Goal: Navigation & Orientation: Find specific page/section

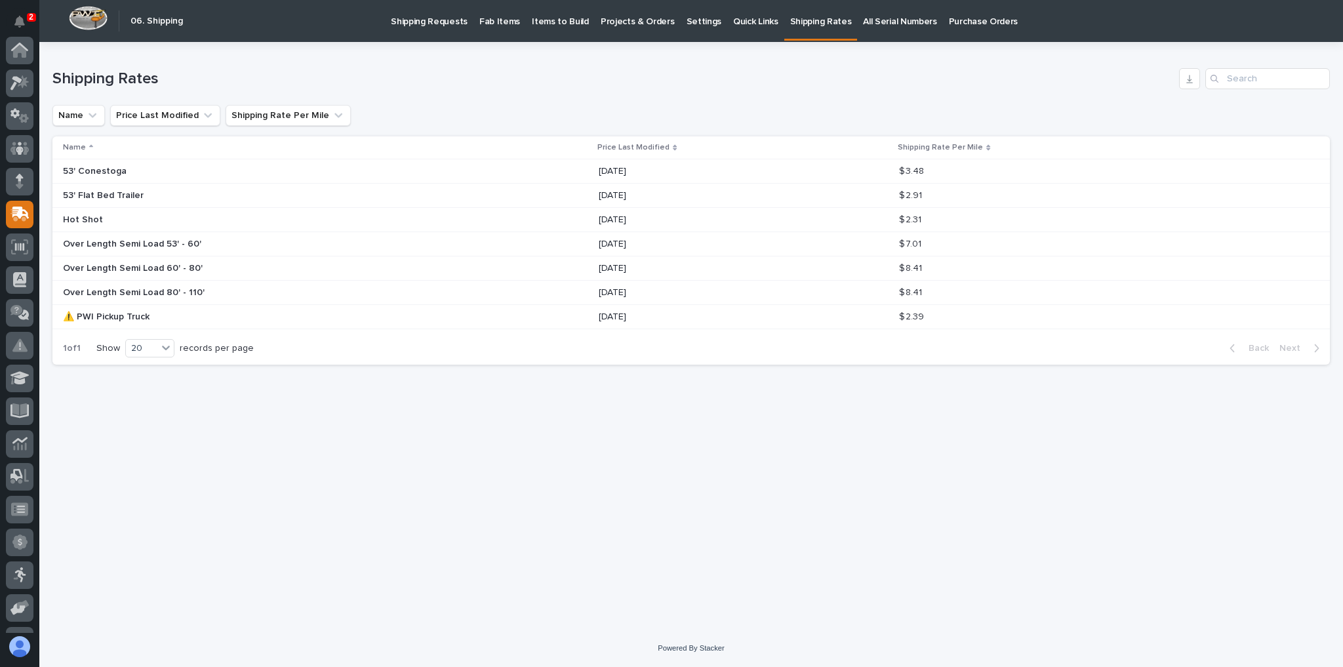
scroll to position [157, 0]
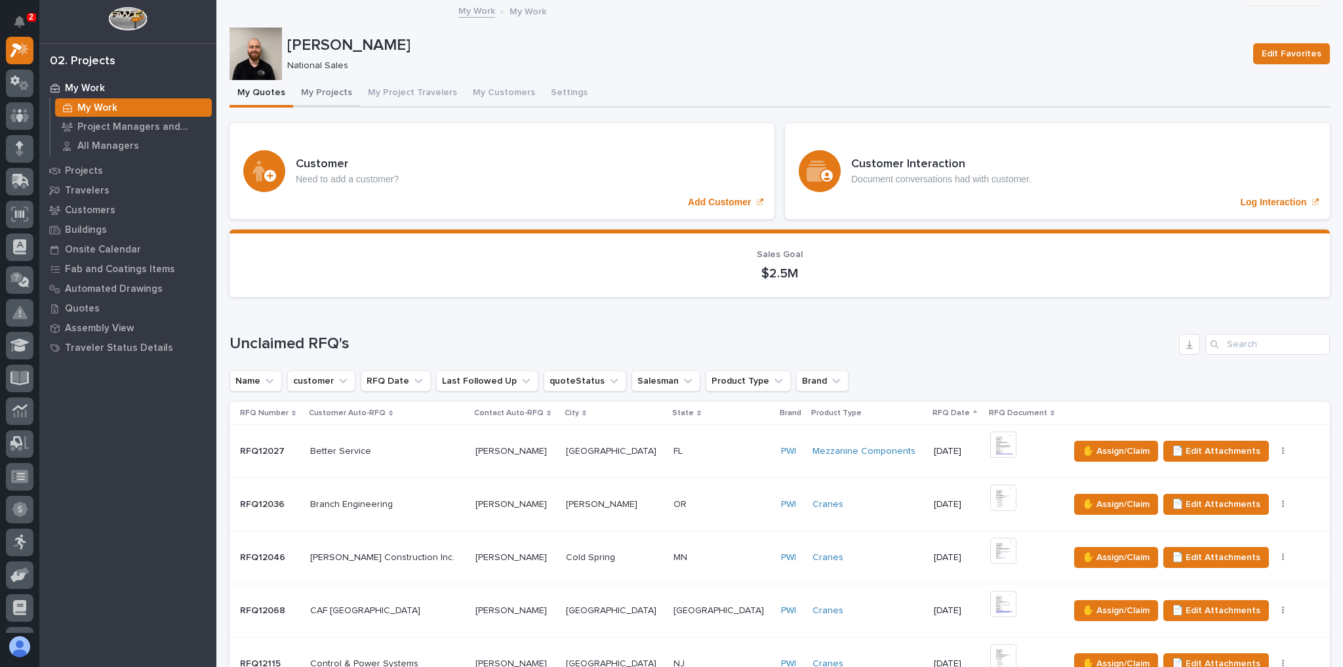
click at [325, 96] on button "My Projects" at bounding box center [326, 94] width 67 height 28
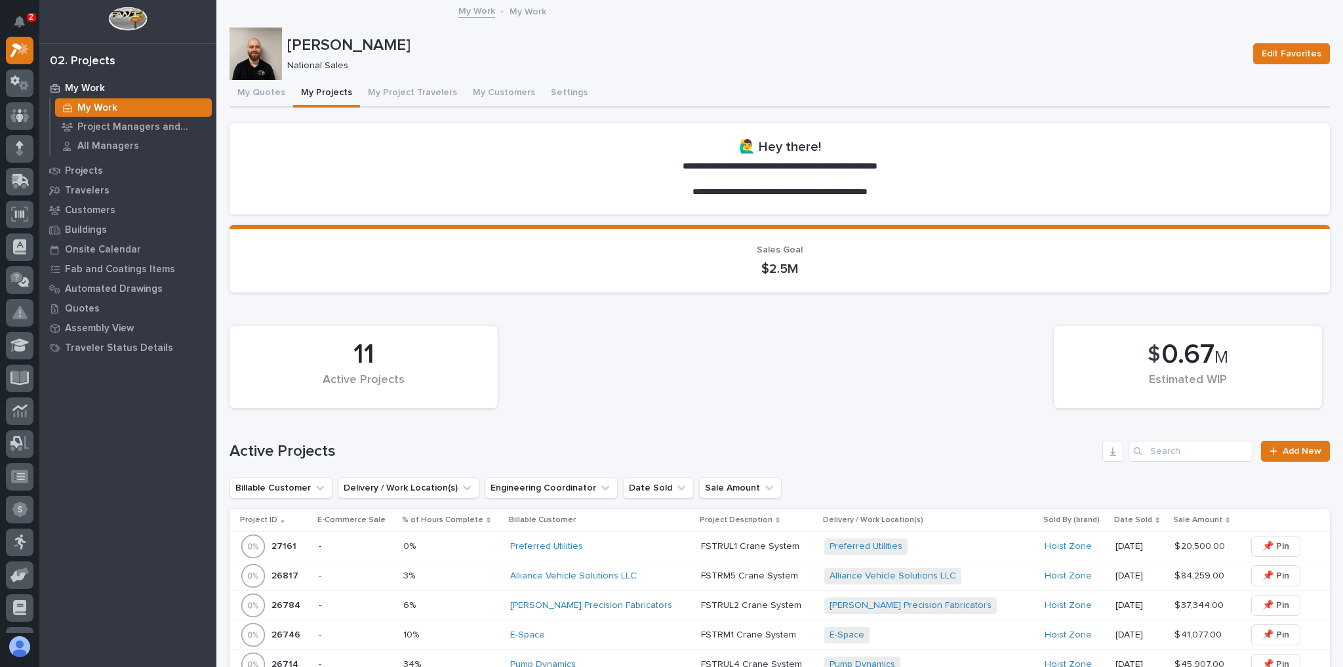
scroll to position [367, 0]
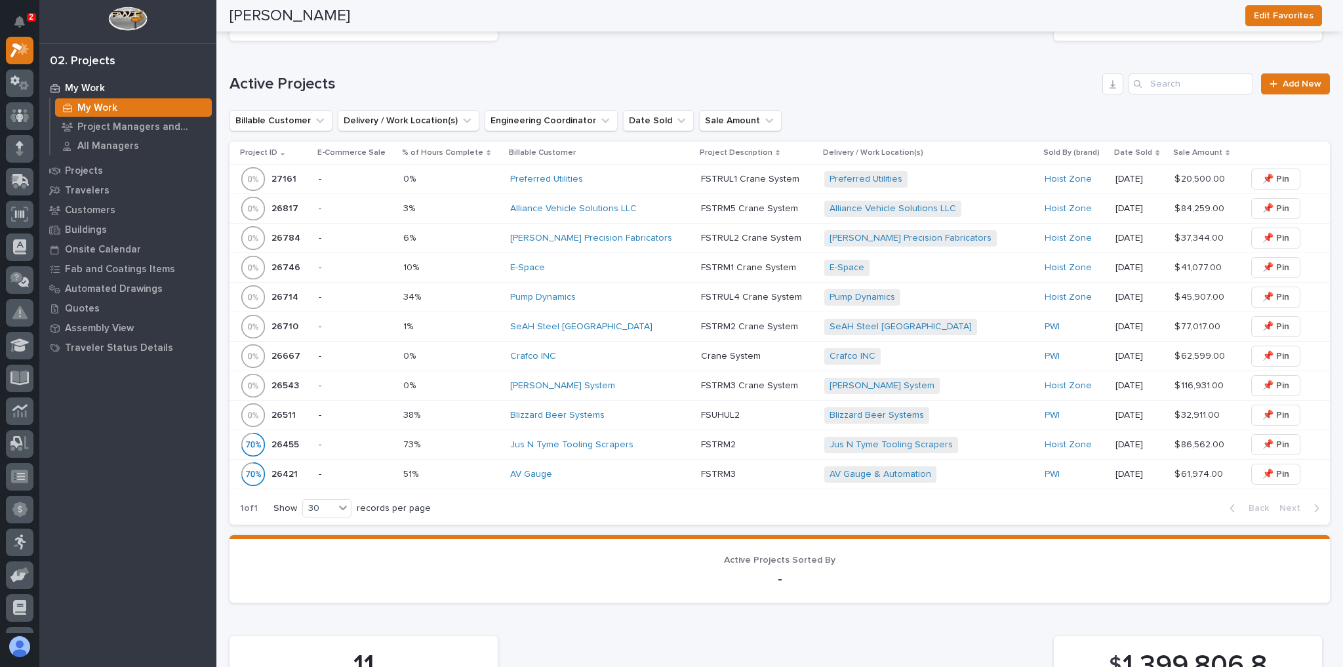
click at [621, 410] on div "Blizzard Beer Systems" at bounding box center [600, 415] width 180 height 11
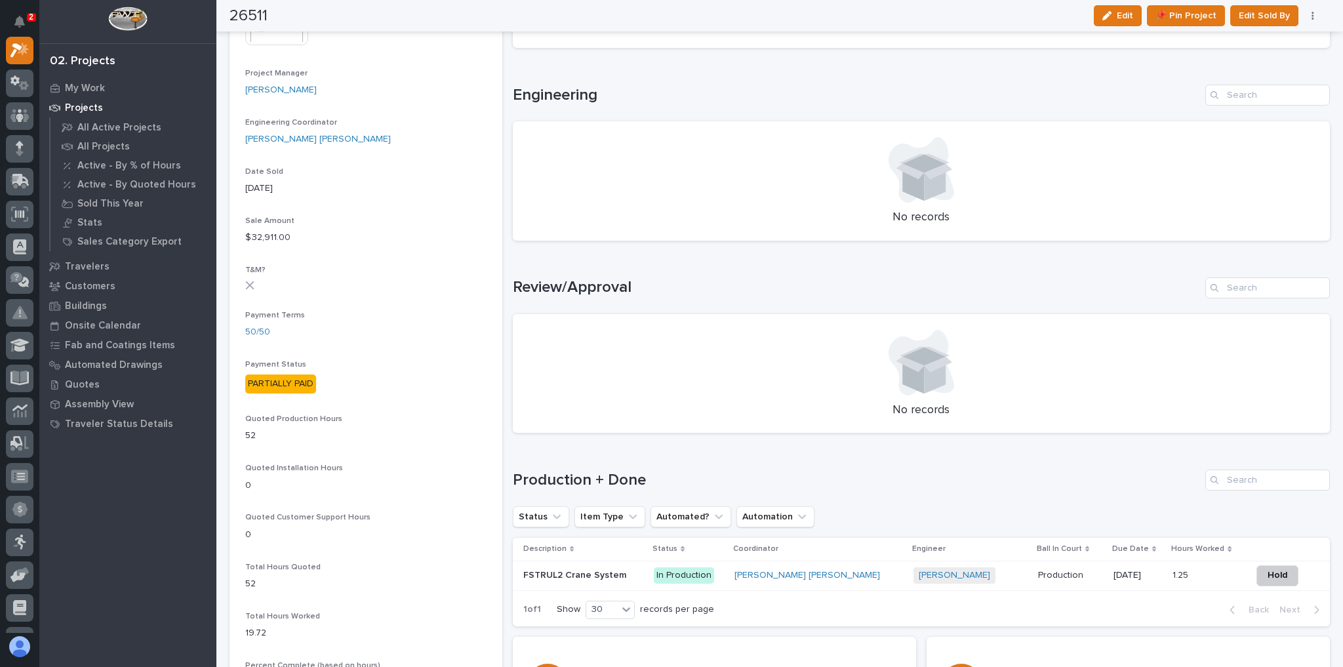
scroll to position [734, 0]
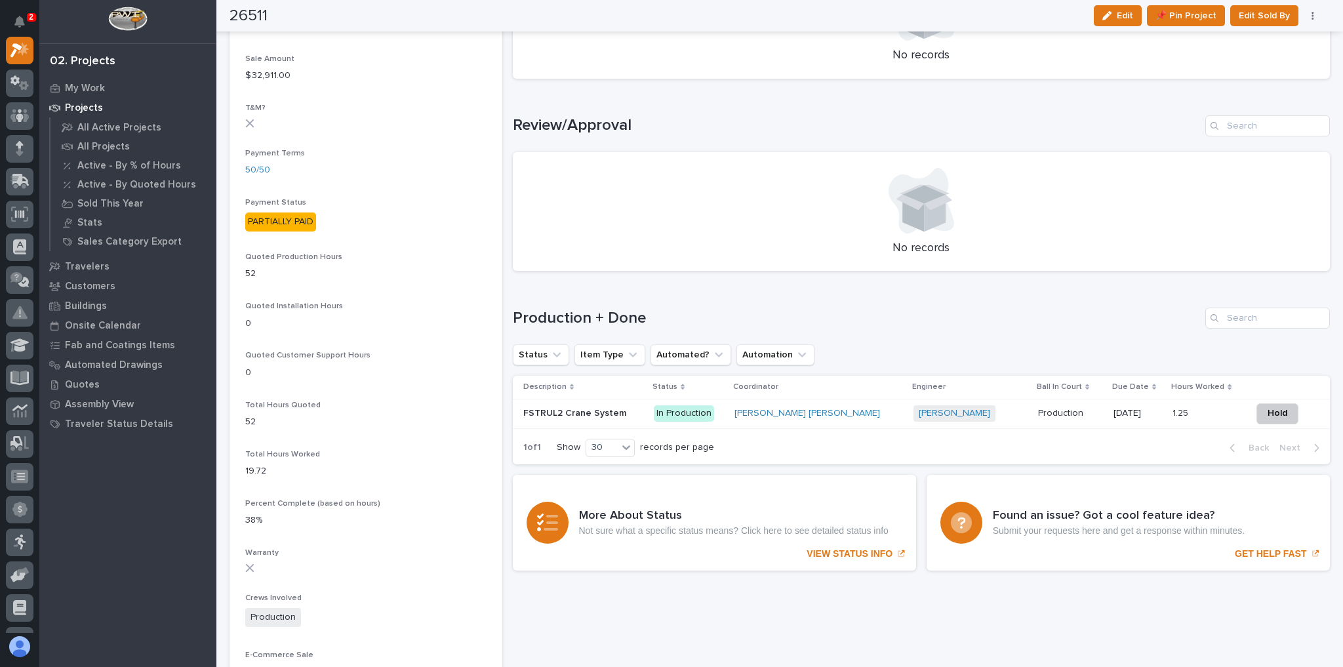
click at [635, 410] on p at bounding box center [583, 413] width 120 height 11
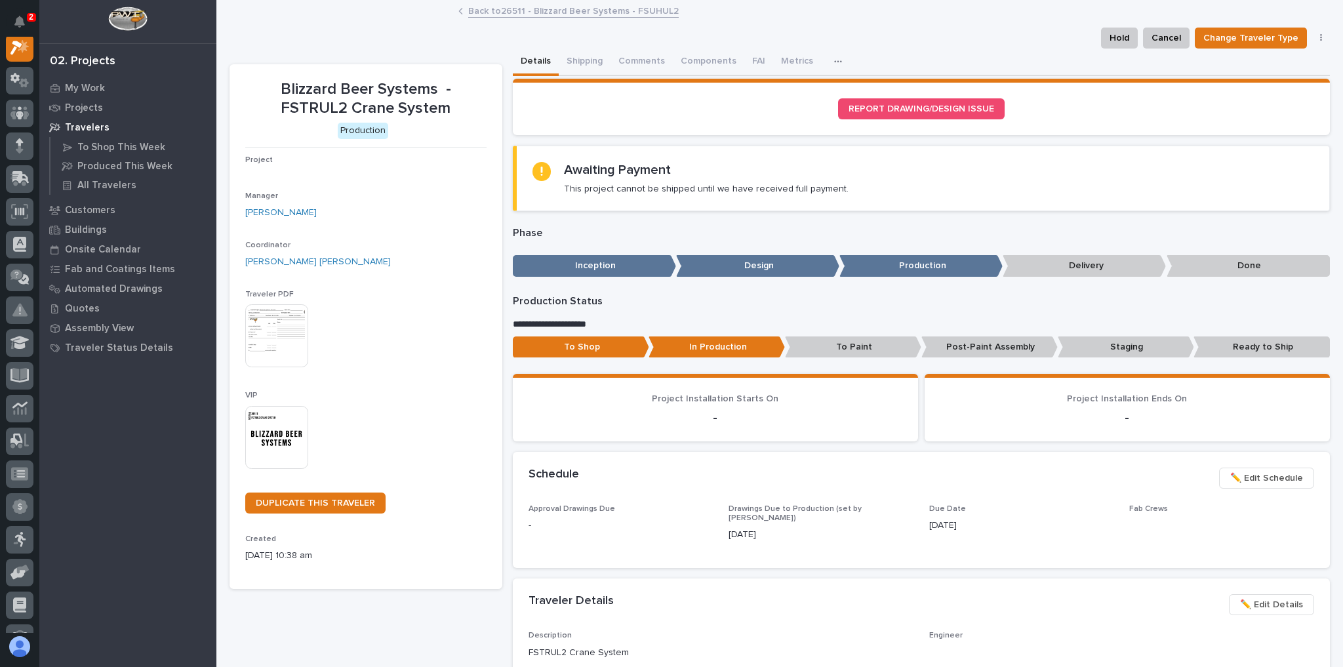
scroll to position [33, 0]
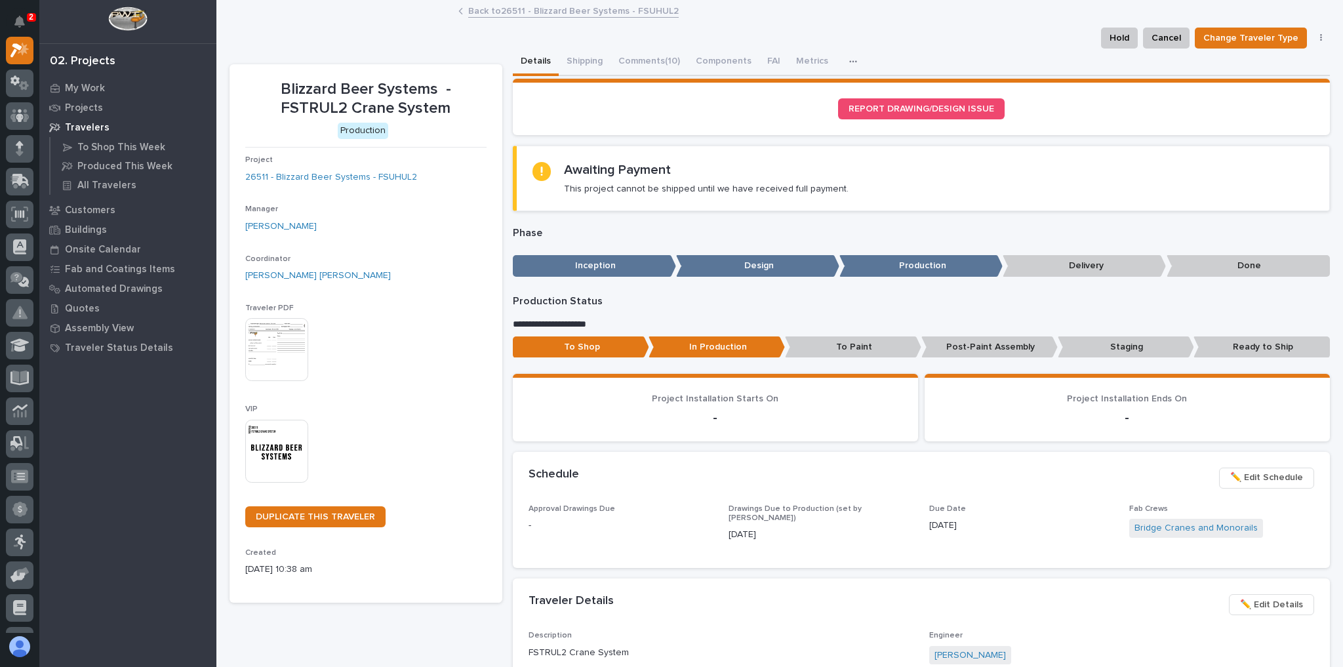
click at [504, 8] on link "Back to 26511 - Blizzard Beer Systems - FSUHUL2" at bounding box center [573, 10] width 210 height 15
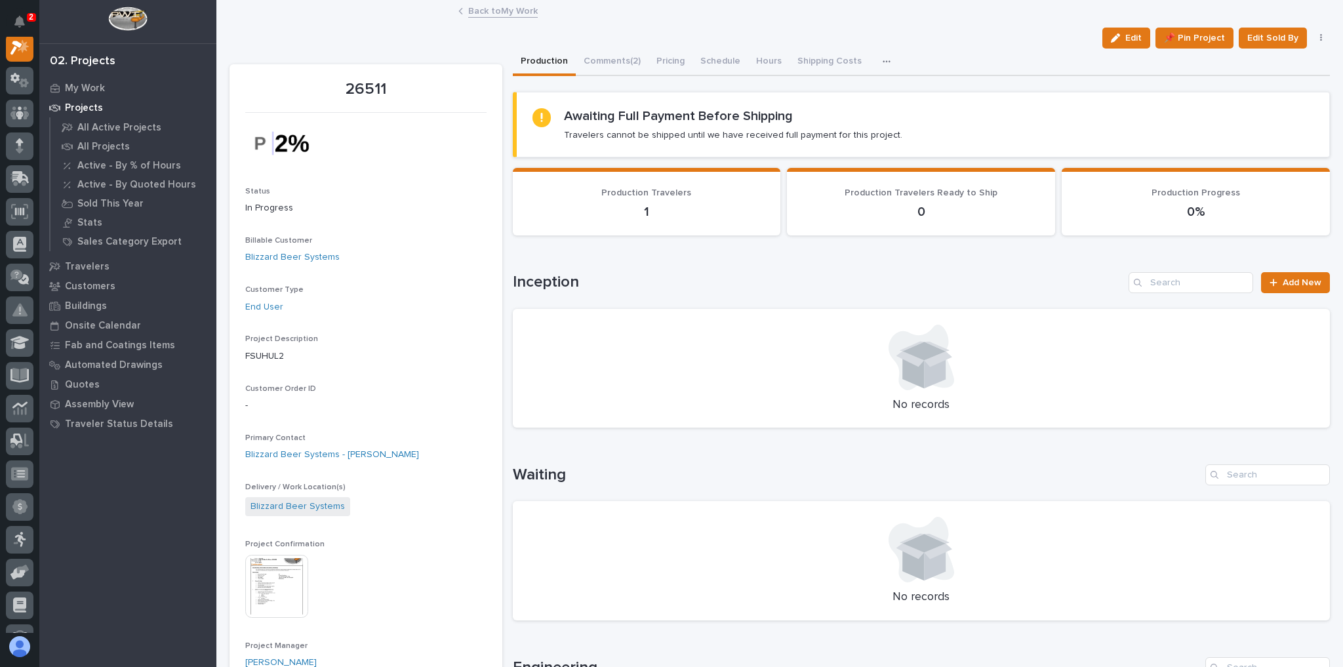
click at [504, 10] on link "Back to My Work" at bounding box center [503, 10] width 70 height 15
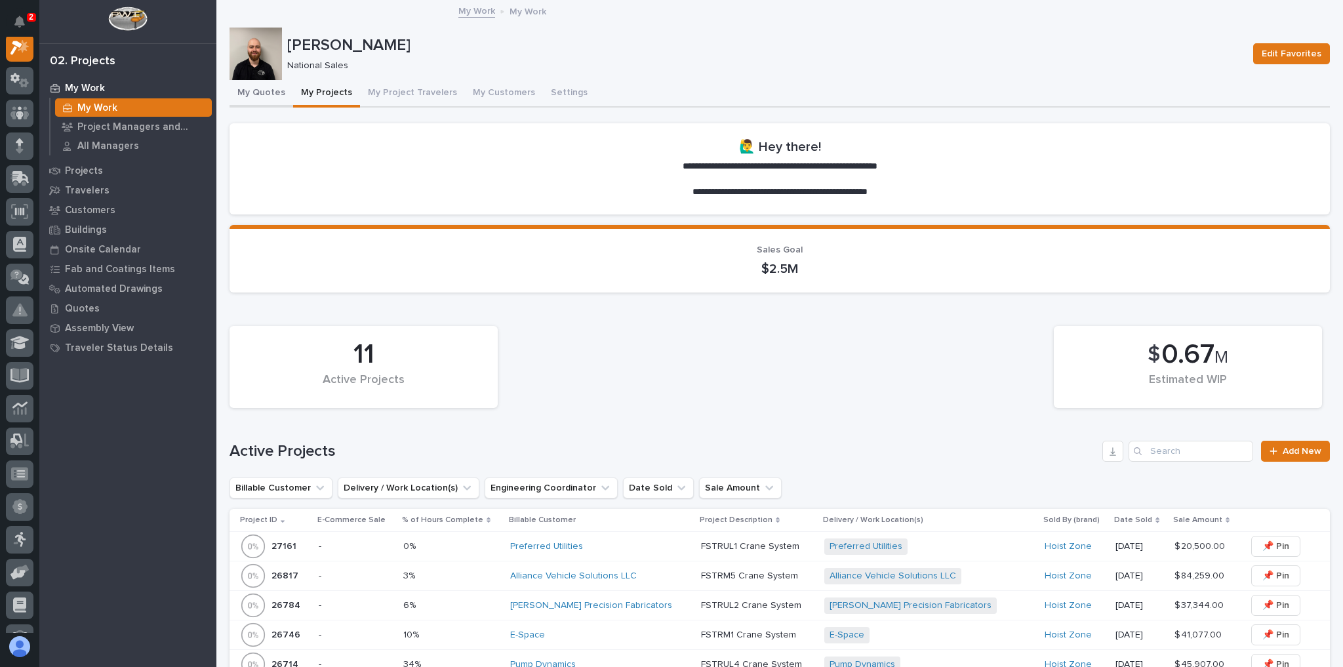
click at [249, 83] on button "My Quotes" at bounding box center [262, 94] width 64 height 28
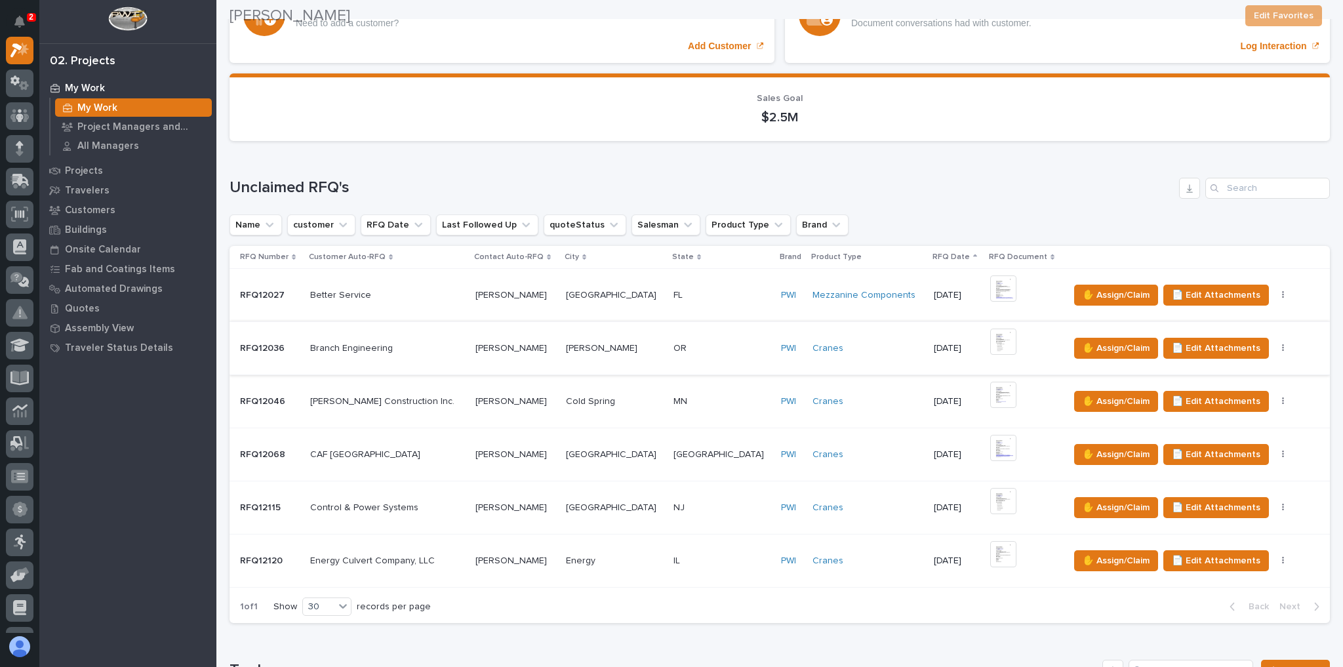
scroll to position [157, 0]
